Goal: Information Seeking & Learning: Learn about a topic

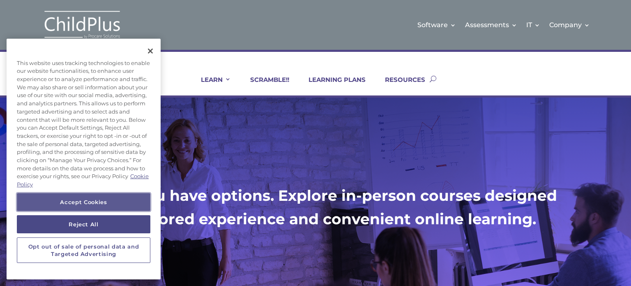
click at [126, 195] on button "Accept Cookies" at bounding box center [84, 202] width 134 height 18
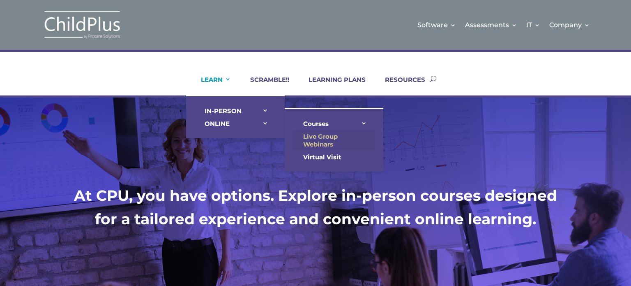
click at [319, 135] on link "Live Group Webinars" at bounding box center [334, 140] width 82 height 21
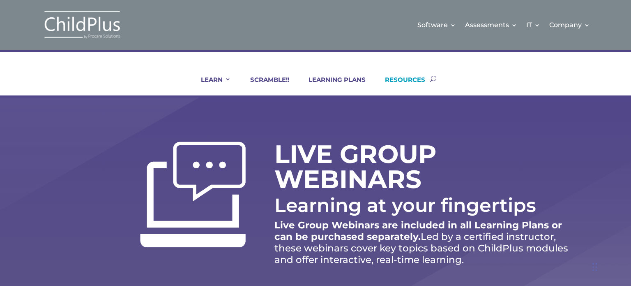
click at [414, 76] on link "RESOURCES" at bounding box center [400, 86] width 51 height 20
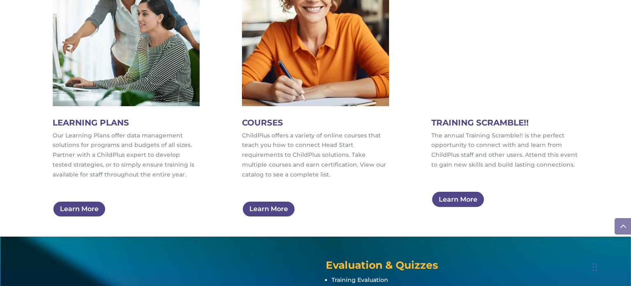
scroll to position [496, 0]
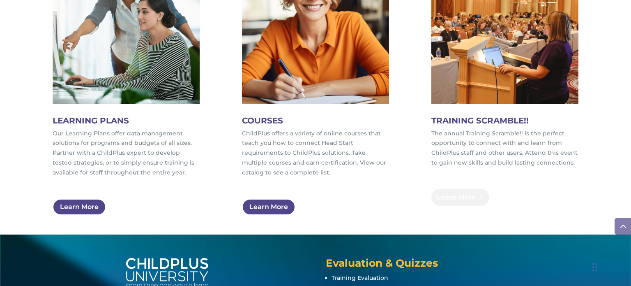
click at [465, 194] on link "Learn More" at bounding box center [461, 197] width 58 height 17
